Goal: Check status: Check status

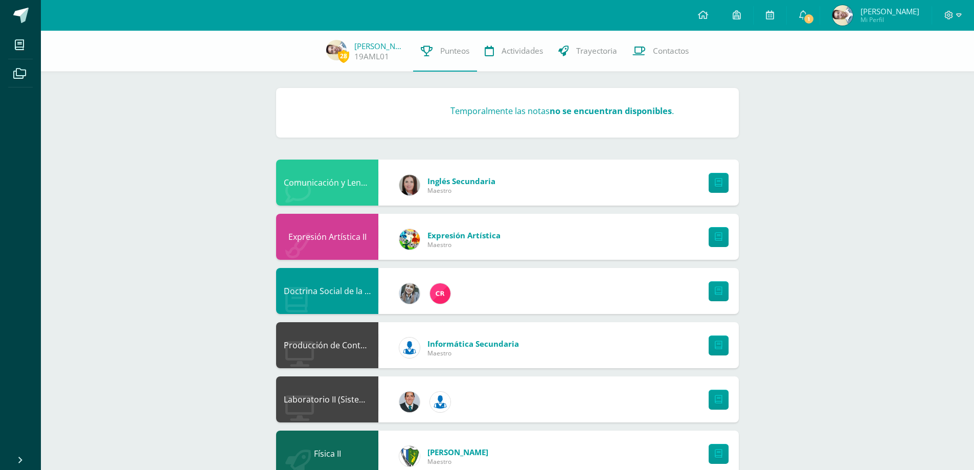
click at [347, 107] on select "Unidad 1 Unidad 2 Unidad 3 Unidad 4" at bounding box center [321, 112] width 58 height 25
click at [292, 100] on select "Unidad 1 Unidad 2 Unidad 3 Unidad 4" at bounding box center [321, 112] width 58 height 25
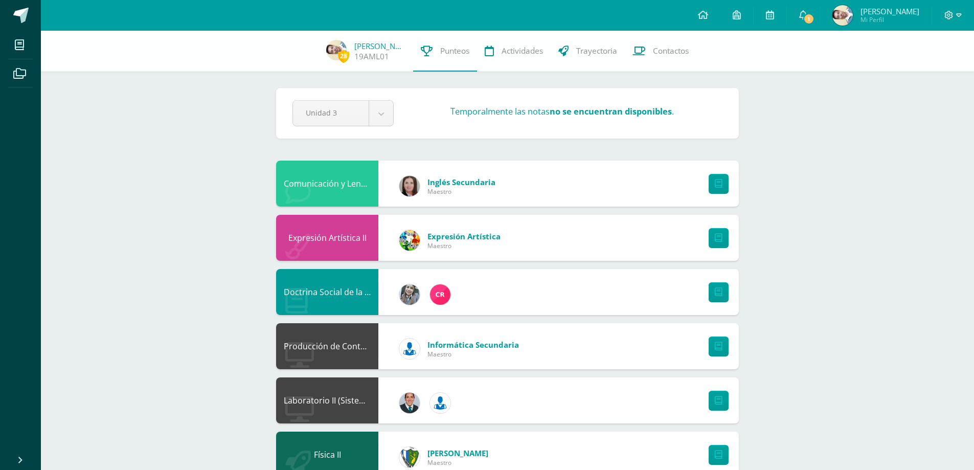
drag, startPoint x: 394, startPoint y: 89, endPoint x: 385, endPoint y: 102, distance: 15.2
click at [392, 92] on div "Pendiente Unidad 3 Unidad 1 Unidad 2 Unidad 3 Unidad 4 Temporalmente las notas …" at bounding box center [507, 113] width 463 height 51
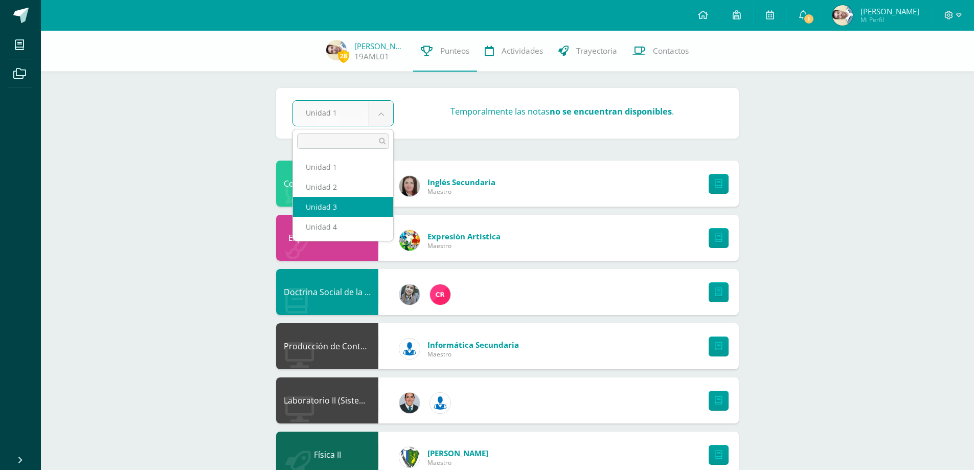
select select "Unidad 3"
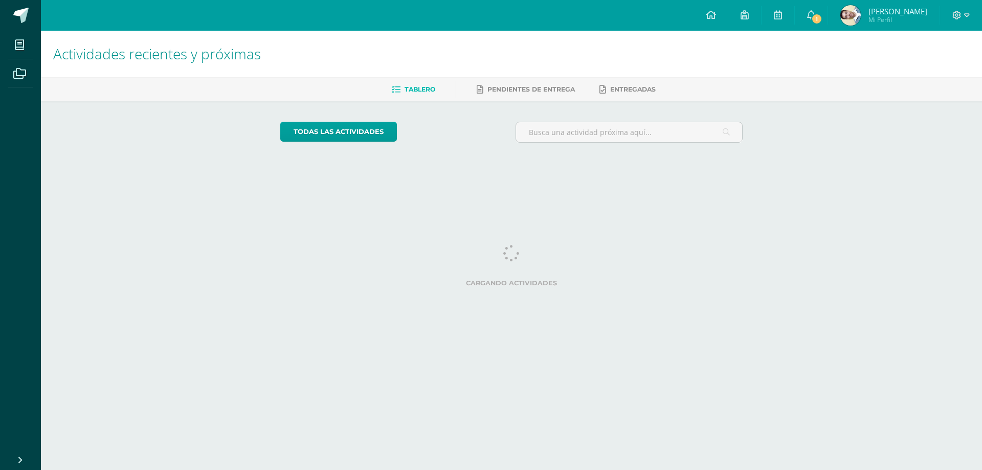
click at [860, 17] on img at bounding box center [850, 15] width 20 height 20
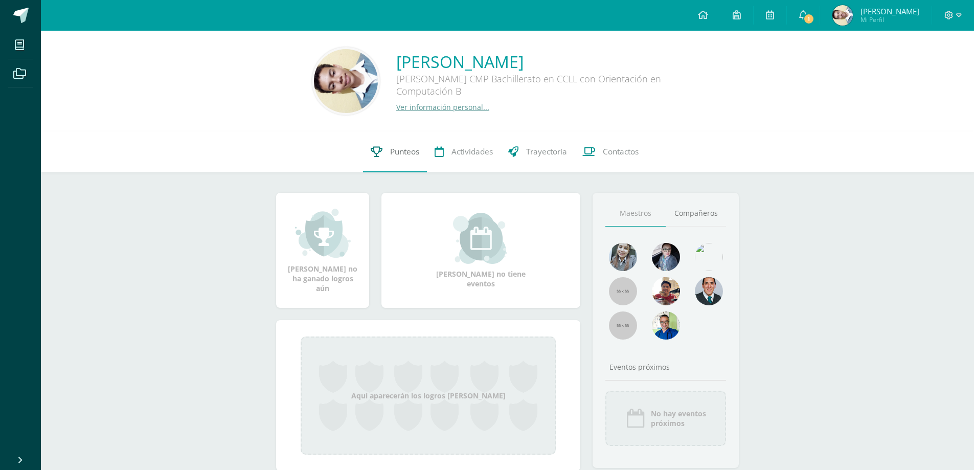
click at [388, 155] on link "Punteos" at bounding box center [395, 151] width 64 height 41
